Goal: Task Accomplishment & Management: Use online tool/utility

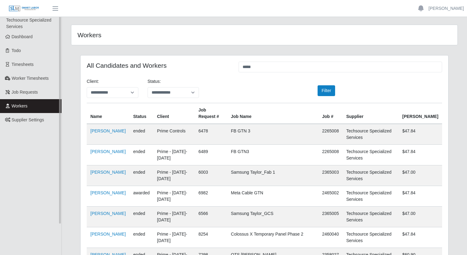
click at [15, 105] on span "Workers" at bounding box center [20, 105] width 16 height 5
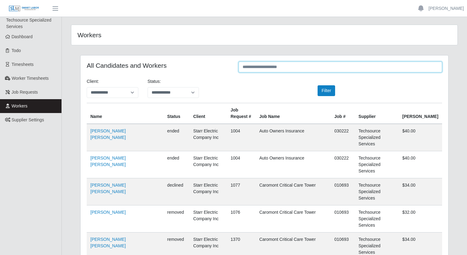
click at [289, 68] on input "text" at bounding box center [341, 67] width 204 height 11
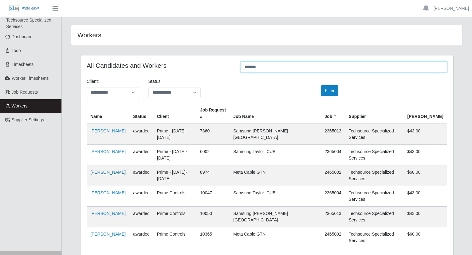
type input "*******"
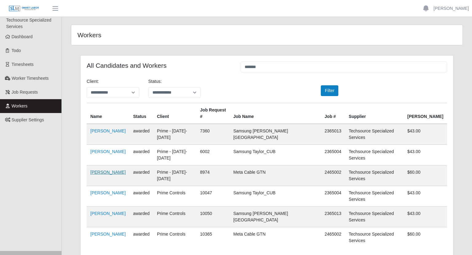
click at [104, 169] on link "[PERSON_NAME]" at bounding box center [107, 171] width 35 height 5
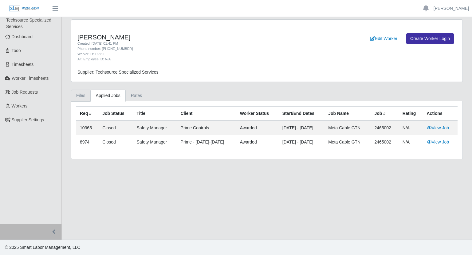
click at [83, 93] on link "Files" at bounding box center [81, 95] width 20 height 12
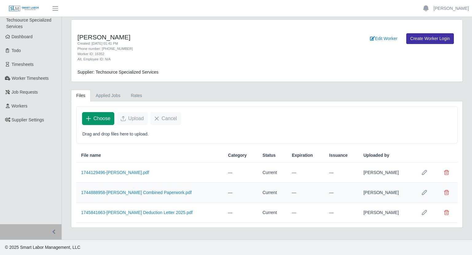
click at [97, 123] on button "Choose" at bounding box center [98, 118] width 32 height 13
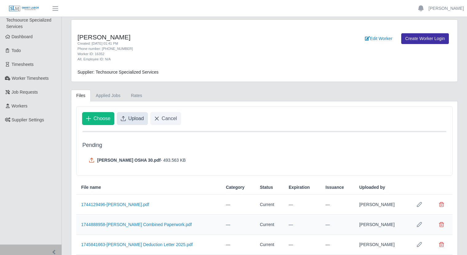
click at [125, 123] on button "Upload" at bounding box center [132, 118] width 31 height 13
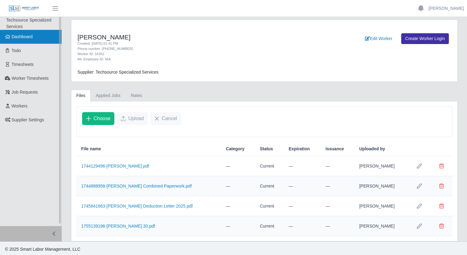
click at [9, 40] on link "Dashboard" at bounding box center [31, 37] width 62 height 14
